Goal: Transaction & Acquisition: Purchase product/service

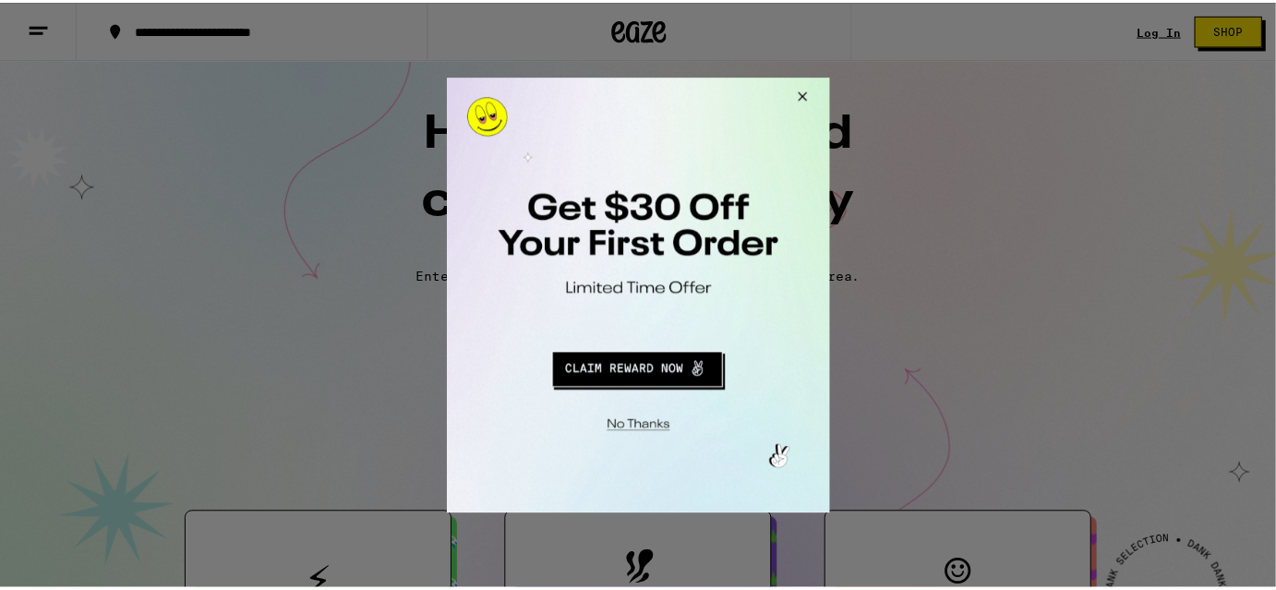
click at [803, 95] on button "Close Modal" at bounding box center [802, 99] width 50 height 44
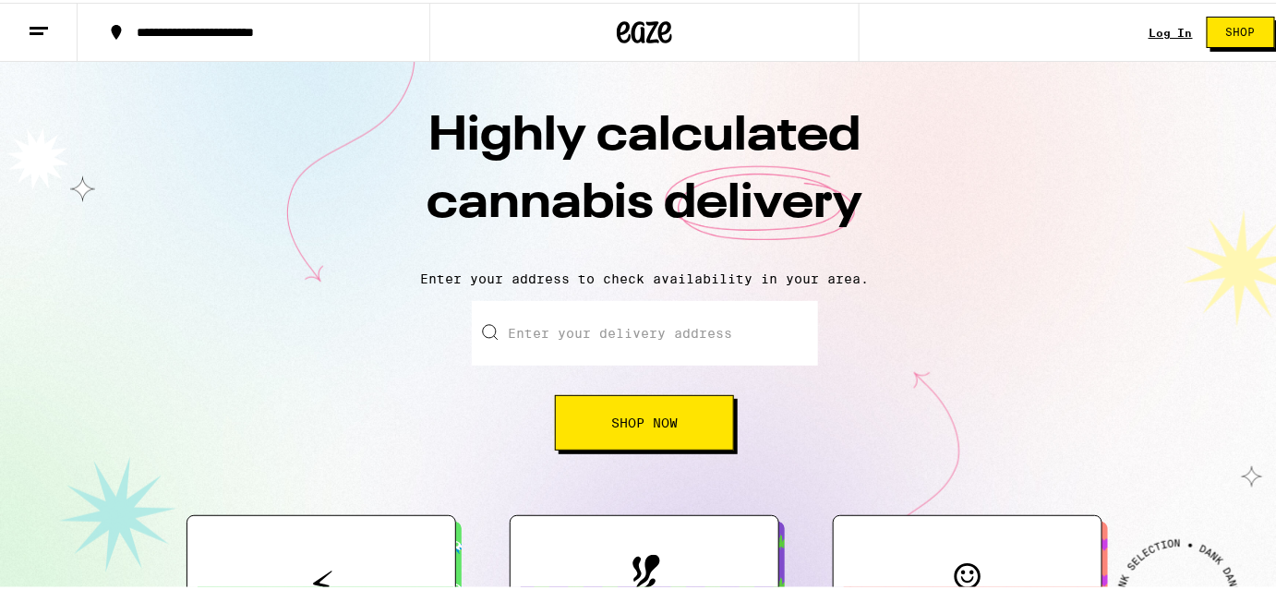
click at [1169, 30] on link "Log In" at bounding box center [1170, 30] width 44 height 12
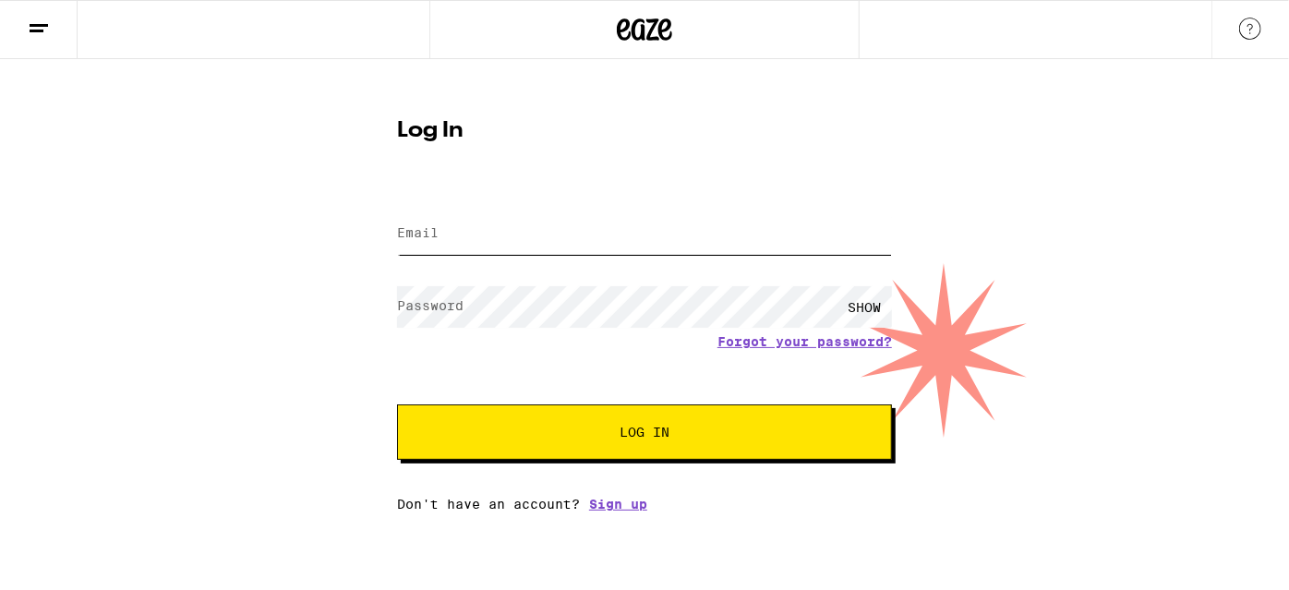
type input "[EMAIL_ADDRESS][DOMAIN_NAME]"
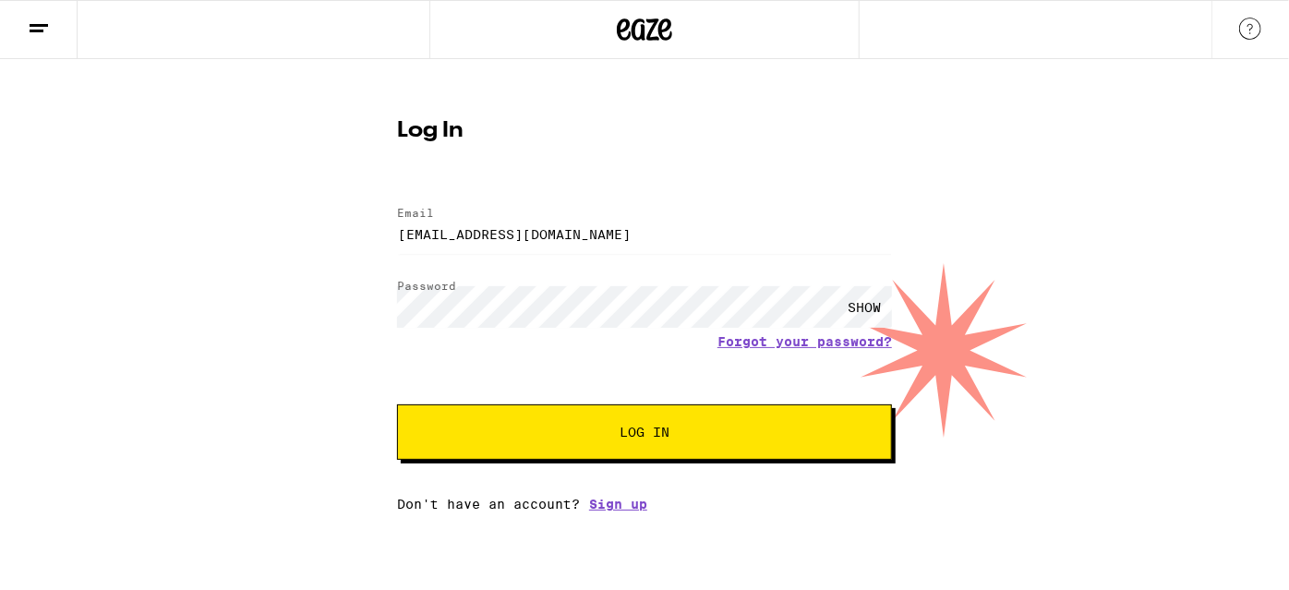
click at [575, 442] on button "Log In" at bounding box center [644, 431] width 495 height 55
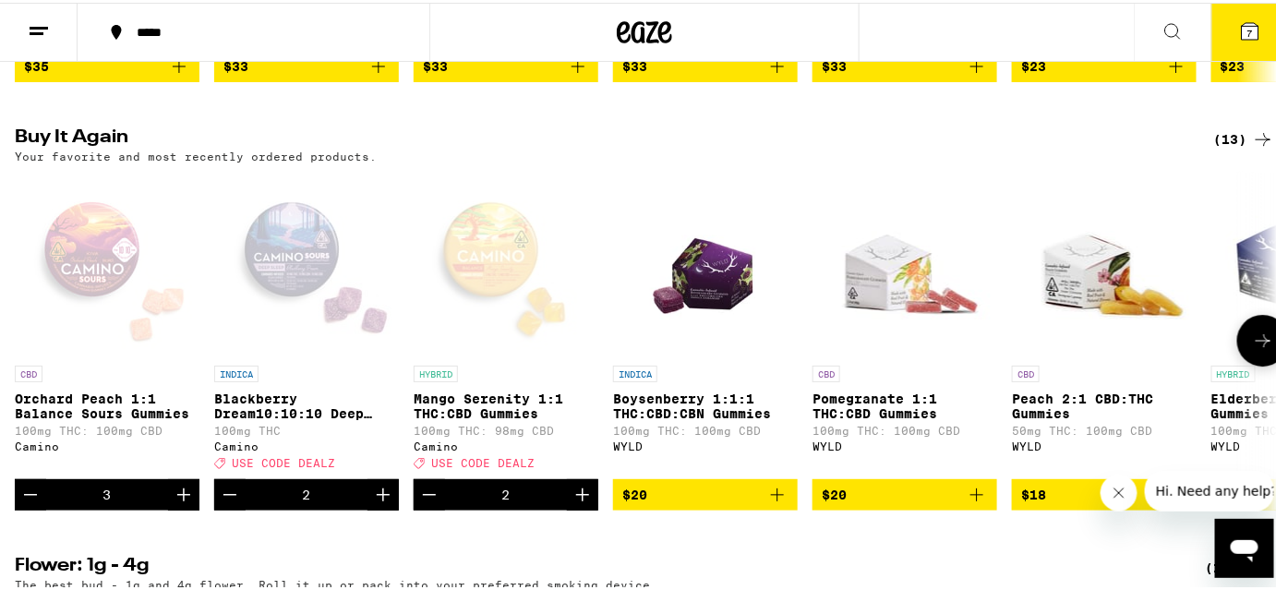
scroll to position [1929, 0]
